Goal: Transaction & Acquisition: Book appointment/travel/reservation

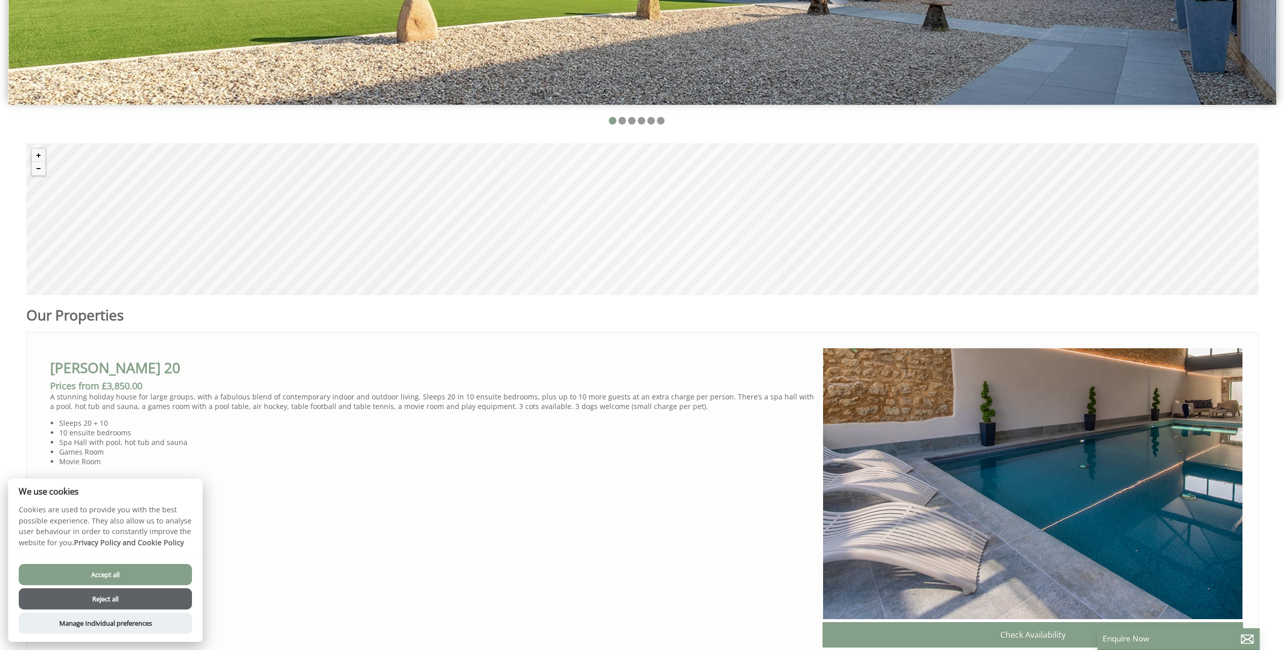
scroll to position [405, 0]
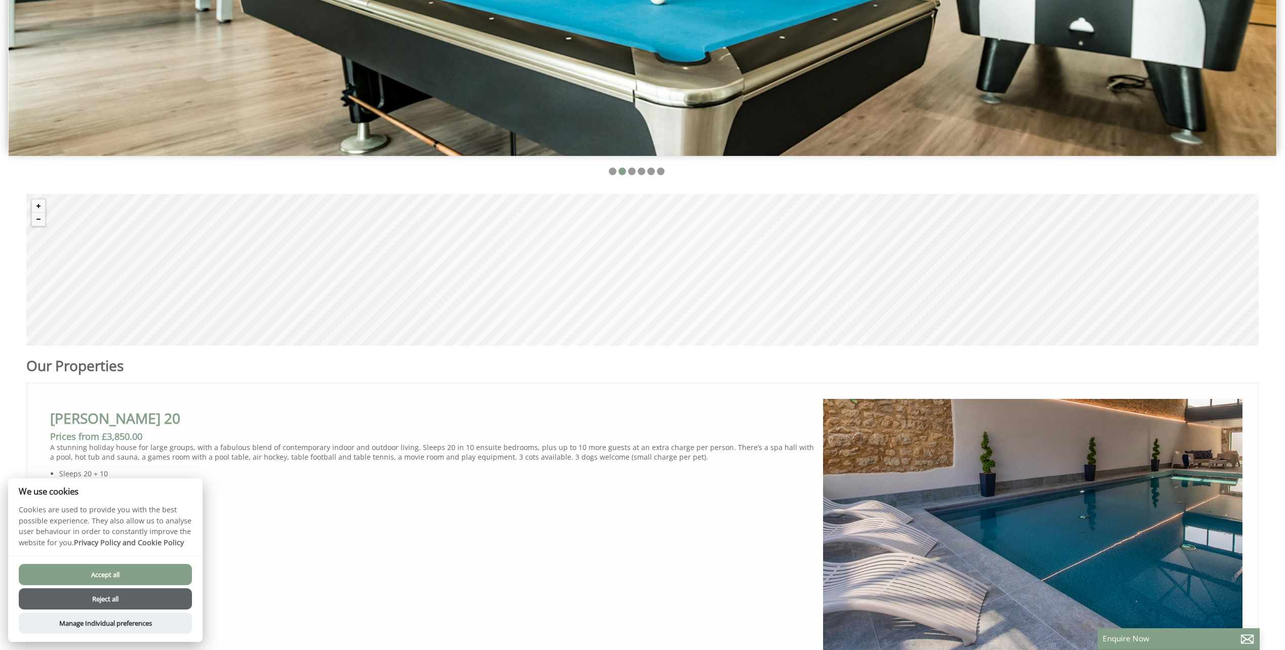
click at [109, 596] on button "Reject all" at bounding box center [105, 598] width 173 height 21
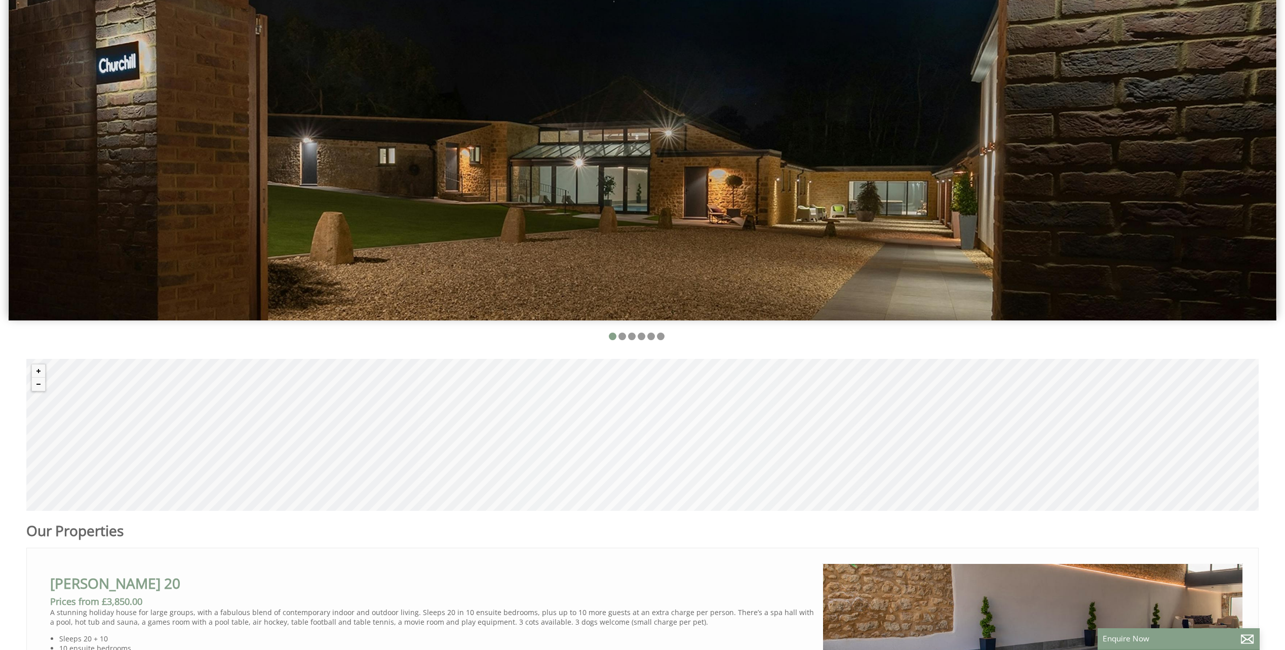
scroll to position [203, 0]
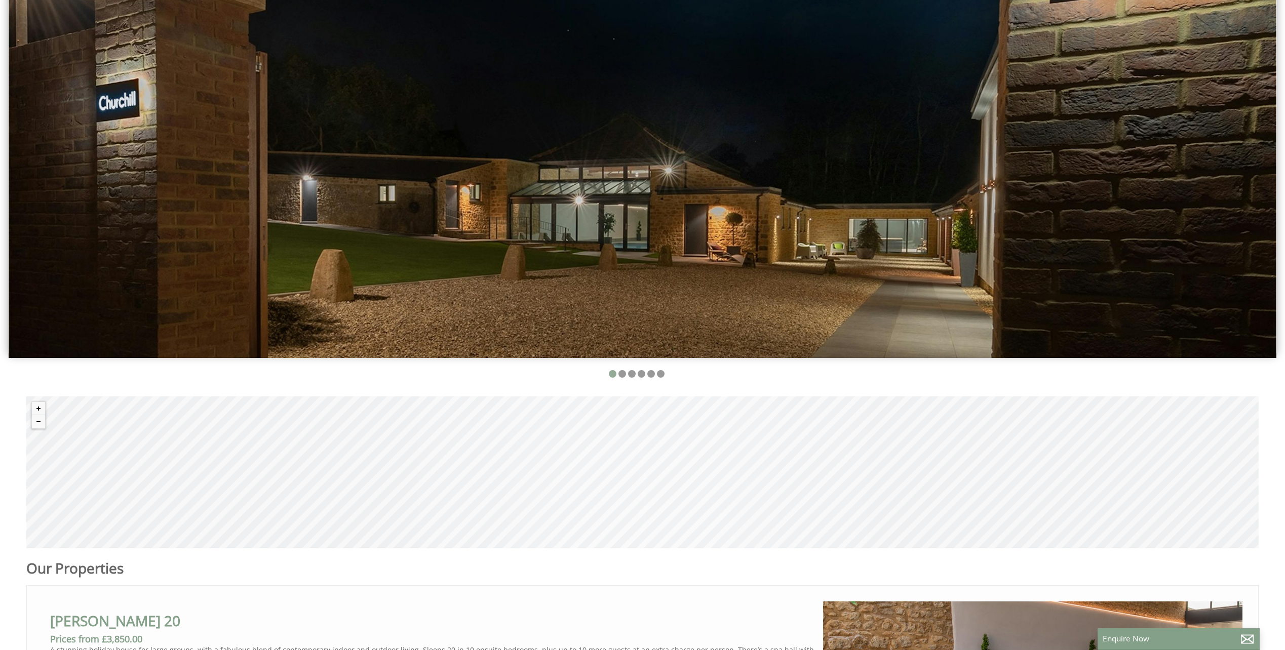
click at [612, 373] on li at bounding box center [613, 374] width 8 height 8
click at [620, 376] on li at bounding box center [622, 374] width 8 height 8
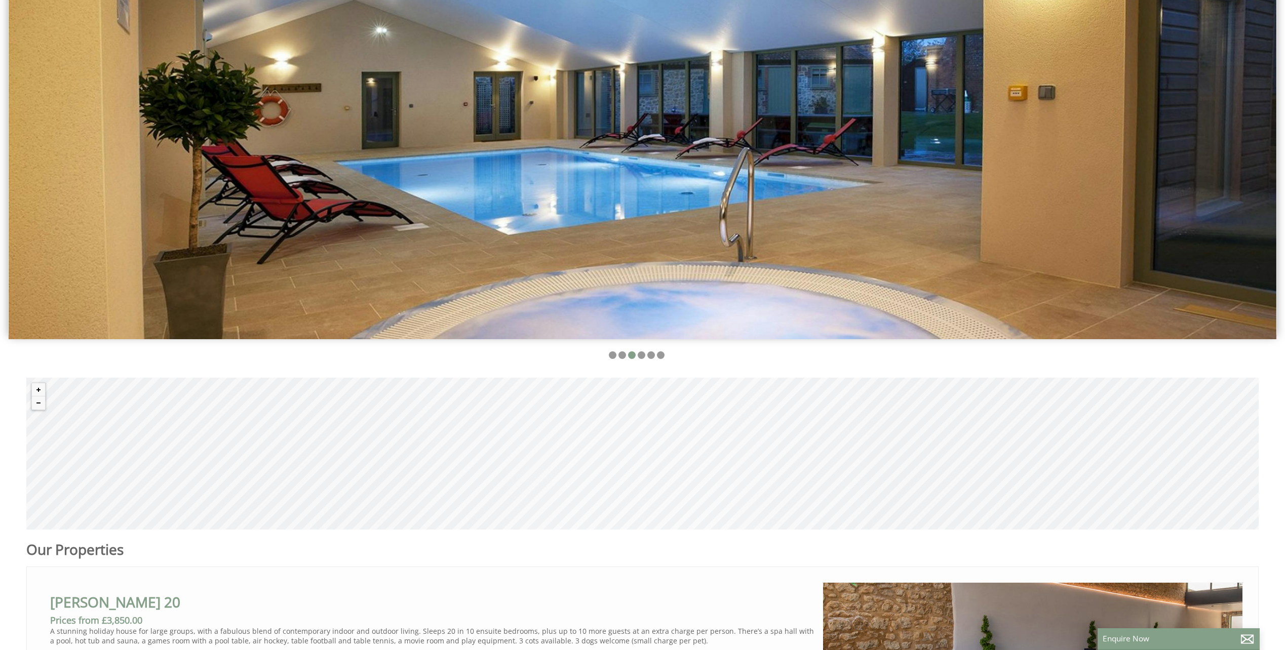
scroll to position [354, 0]
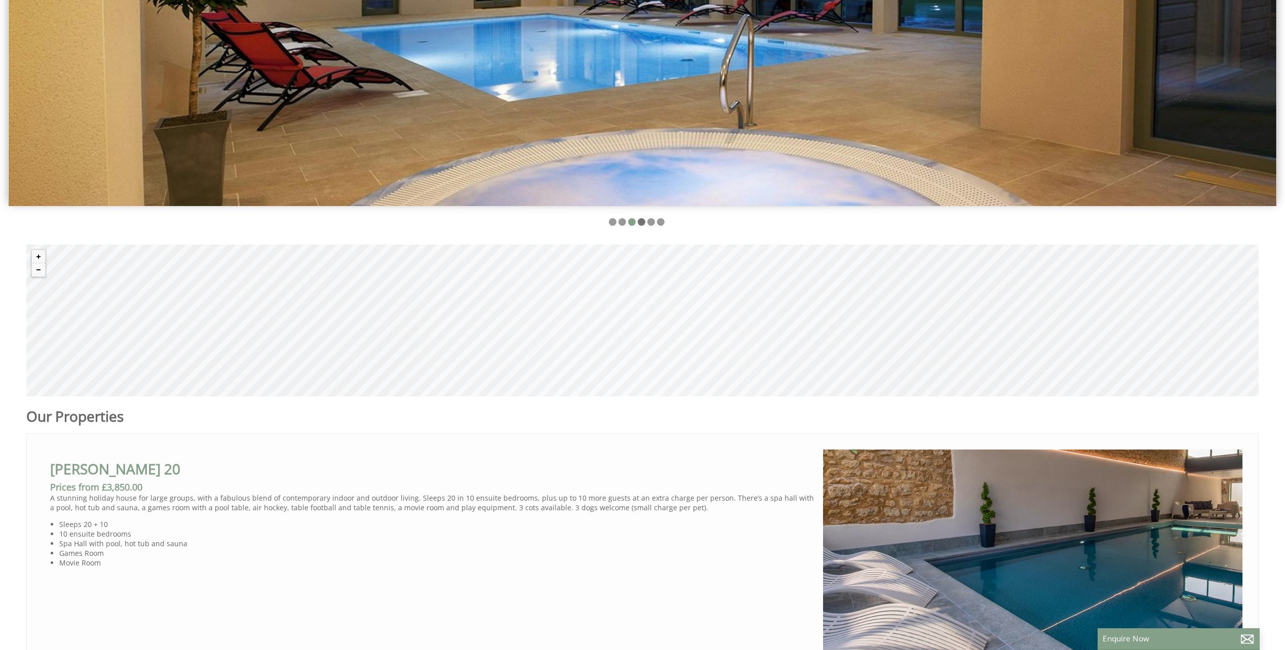
click at [637, 222] on li at bounding box center [641, 222] width 8 height 8
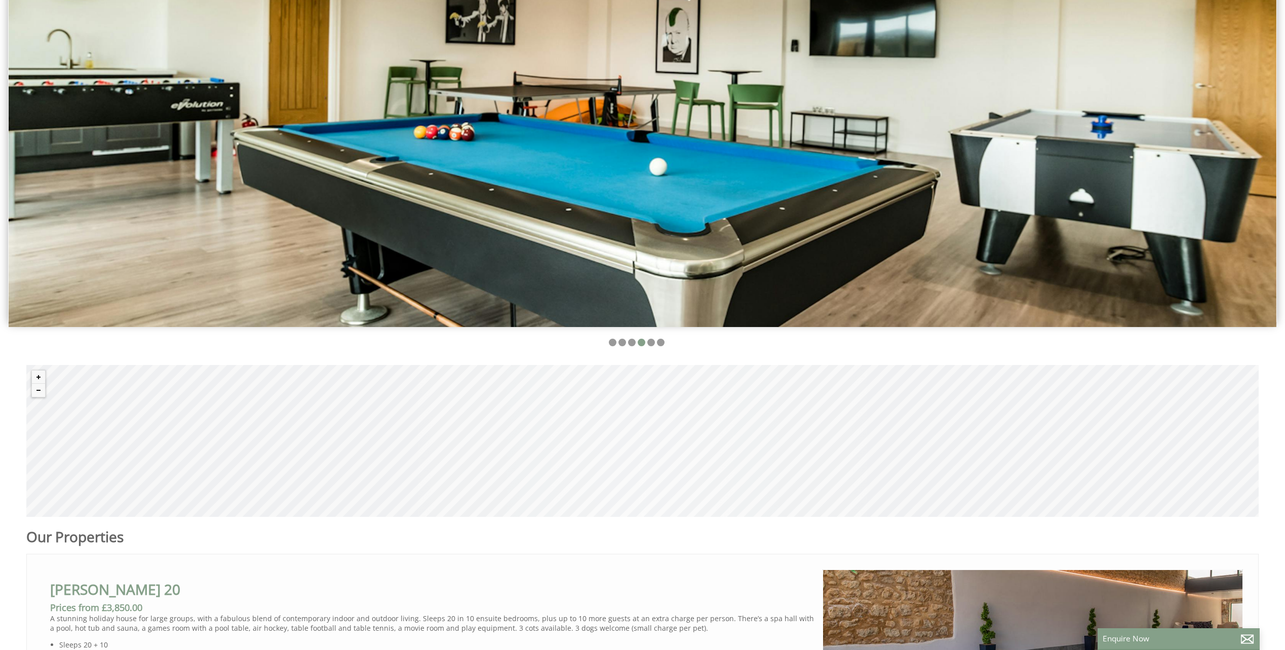
scroll to position [203, 0]
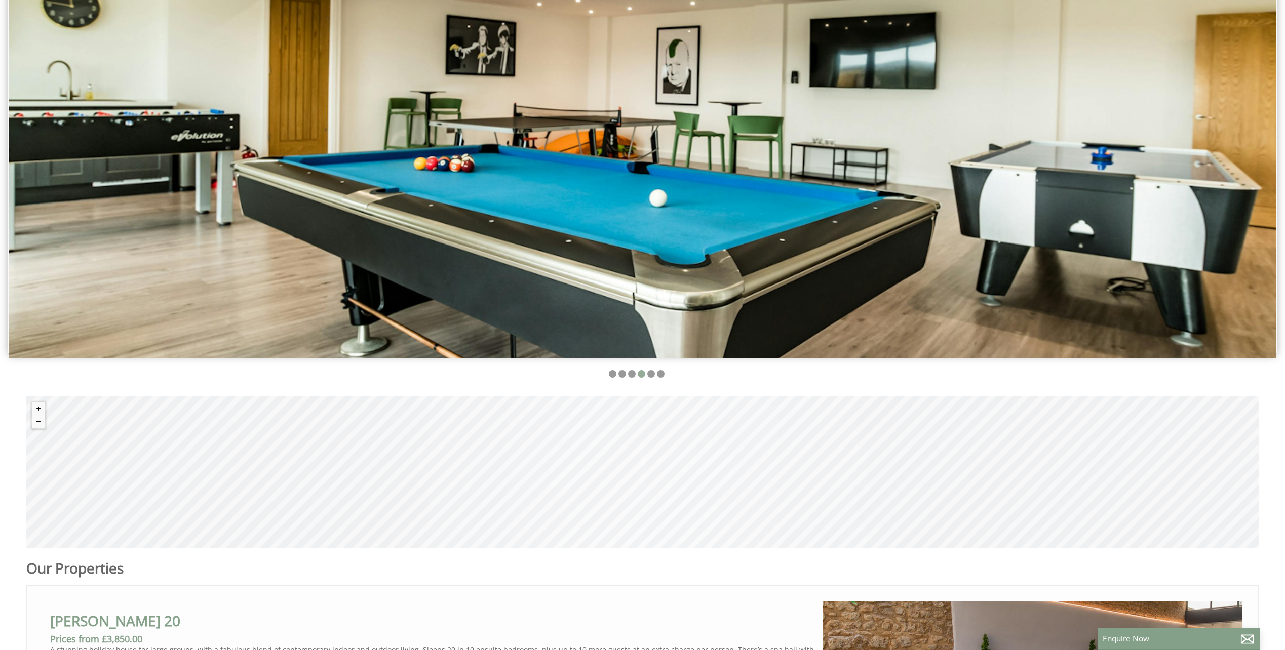
click at [640, 374] on li at bounding box center [641, 374] width 8 height 8
click at [654, 373] on li at bounding box center [651, 374] width 8 height 8
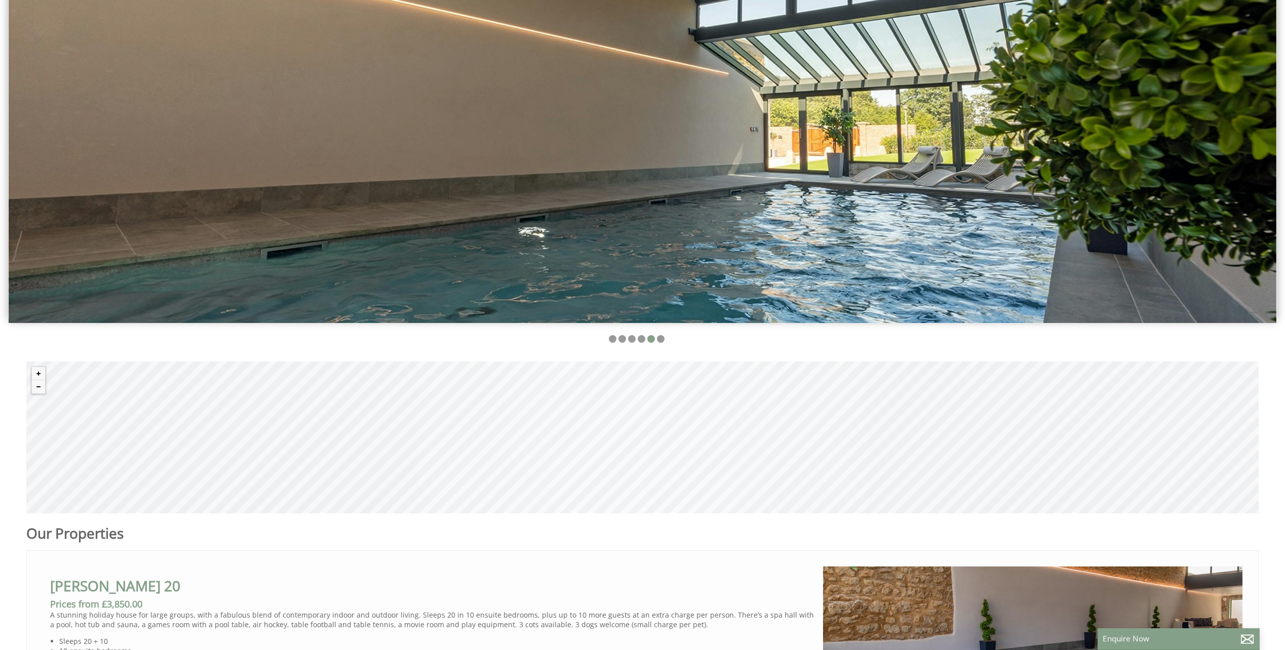
scroll to position [253, 0]
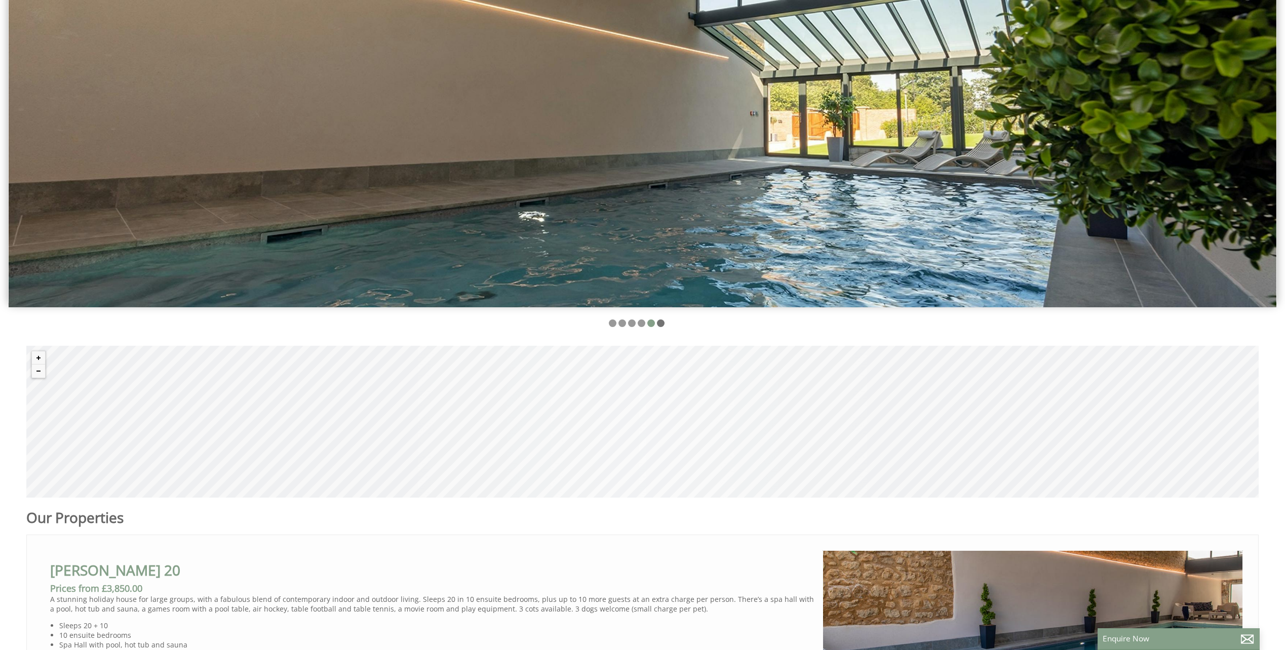
click at [657, 321] on li at bounding box center [661, 323] width 8 height 8
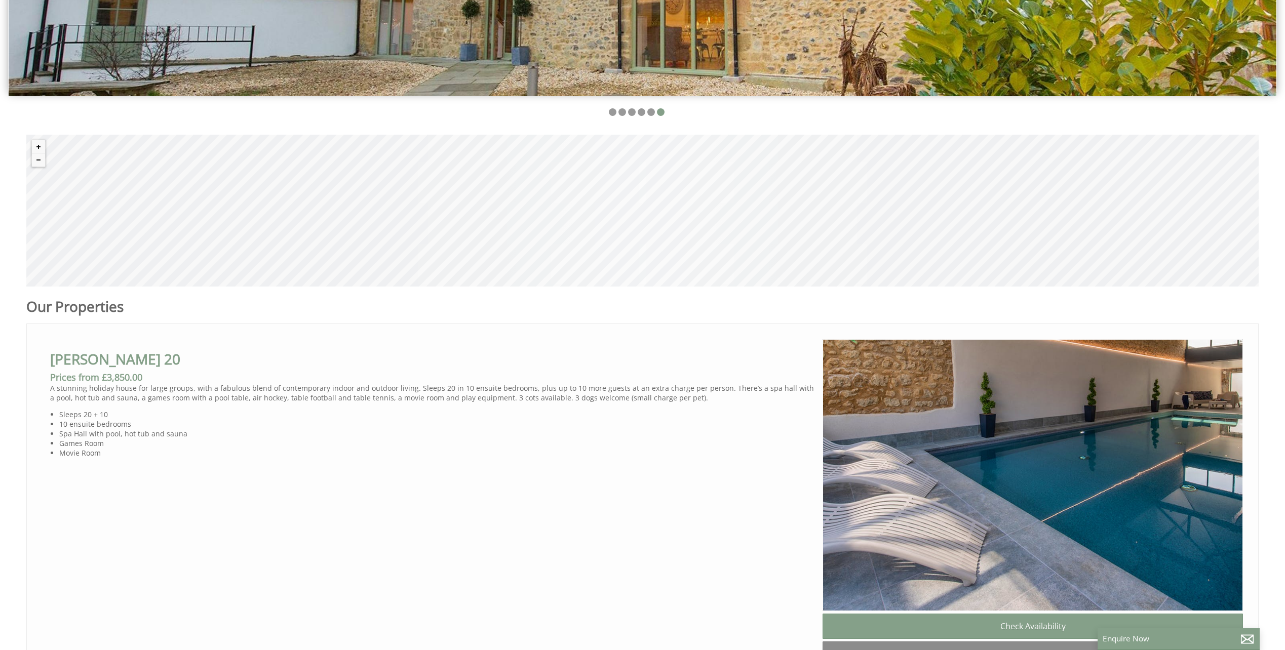
scroll to position [506, 0]
